Goal: Task Accomplishment & Management: Use online tool/utility

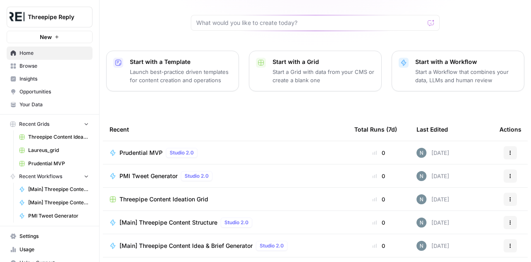
scroll to position [119, 0]
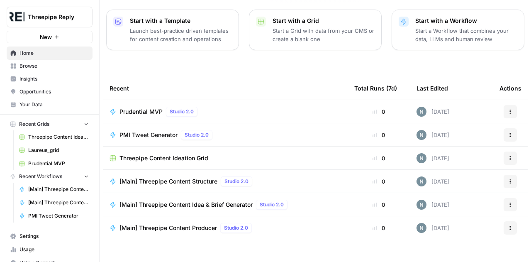
click at [154, 154] on span "Threepipe Content Ideation Grid" at bounding box center [164, 158] width 89 height 8
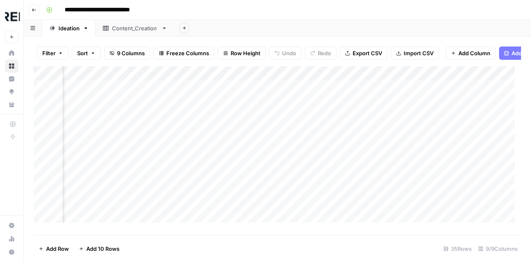
scroll to position [1, 575]
click at [195, 176] on div "Add Column" at bounding box center [278, 147] width 488 height 162
click at [274, 138] on div "Add Column" at bounding box center [278, 147] width 488 height 162
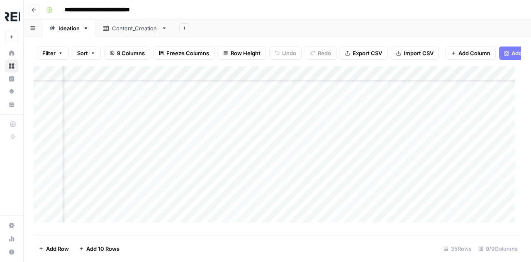
click at [295, 113] on div "Add Column" at bounding box center [278, 147] width 488 height 162
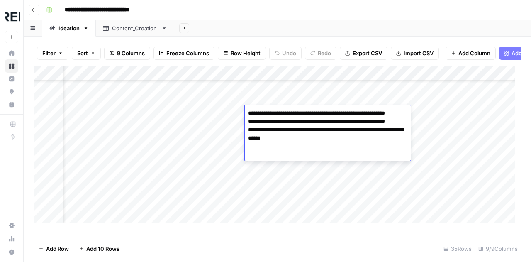
click at [301, 181] on div "Add Column" at bounding box center [278, 147] width 488 height 162
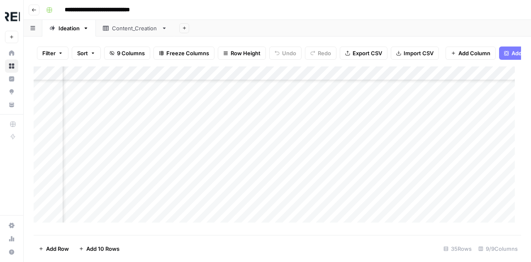
scroll to position [236, 458]
click at [313, 163] on div "Add Column" at bounding box center [278, 147] width 488 height 162
click at [304, 155] on div "Add Column" at bounding box center [278, 147] width 488 height 162
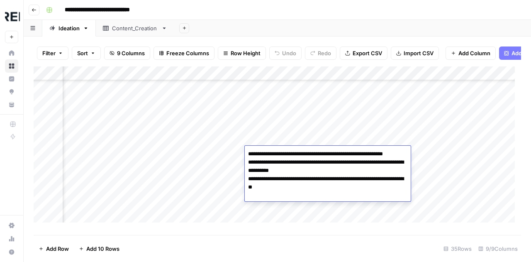
click at [330, 226] on div "Add Column" at bounding box center [278, 147] width 488 height 162
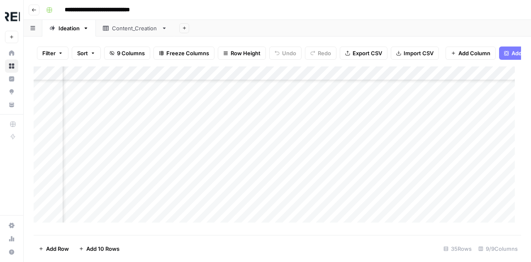
scroll to position [236, 599]
click at [272, 154] on div "Add Column" at bounding box center [278, 147] width 488 height 162
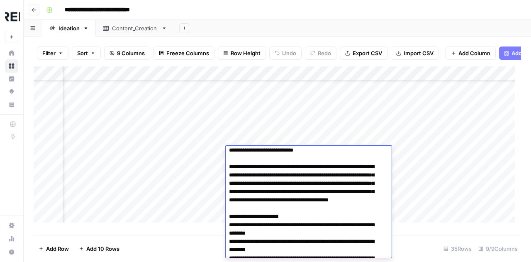
scroll to position [187, 0]
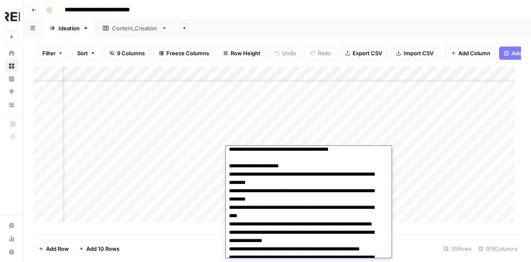
click at [304, 118] on div "Add Column" at bounding box center [278, 147] width 488 height 162
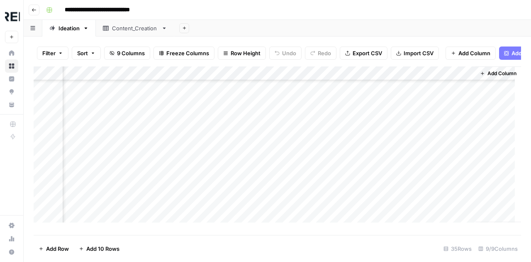
scroll to position [236, 724]
click at [392, 135] on div "Add Column" at bounding box center [278, 147] width 488 height 162
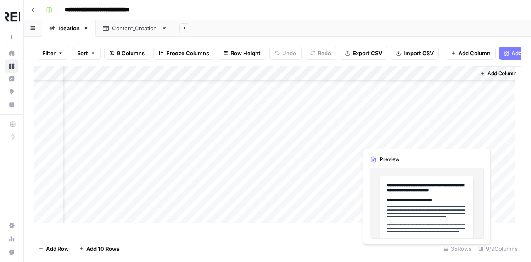
click at [392, 135] on div "Add Column" at bounding box center [278, 147] width 488 height 162
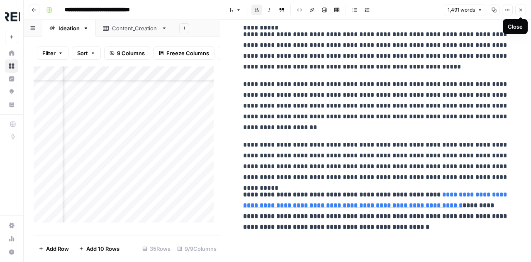
scroll to position [1738, 0]
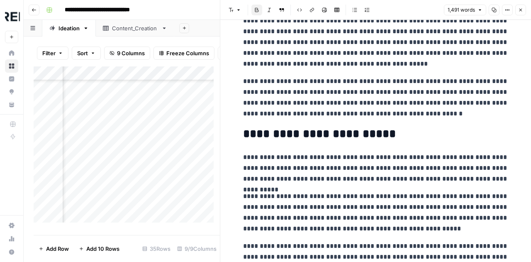
click at [521, 8] on icon "button" at bounding box center [521, 9] width 5 height 5
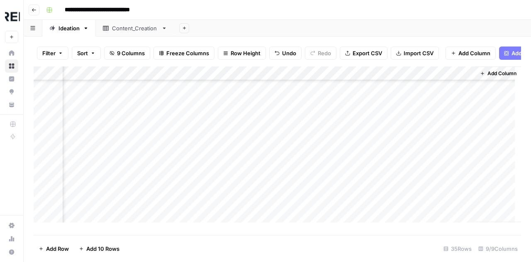
scroll to position [236, 723]
